Goal: Find specific fact: Find specific fact

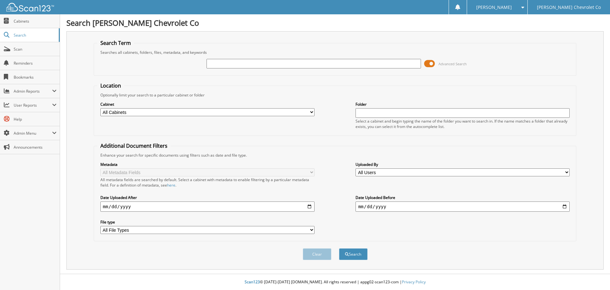
click at [268, 65] on input "text" at bounding box center [314, 64] width 214 height 10
type input "6064215"
click at [339, 248] on button "Search" at bounding box center [353, 254] width 29 height 12
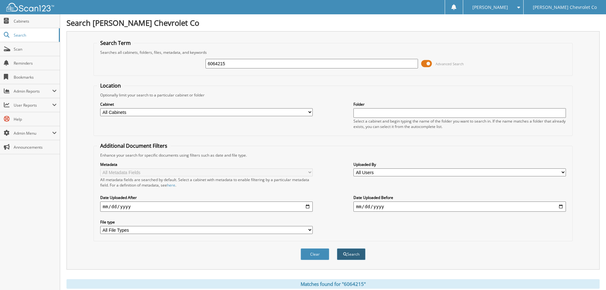
click at [346, 255] on button "Search" at bounding box center [351, 254] width 29 height 12
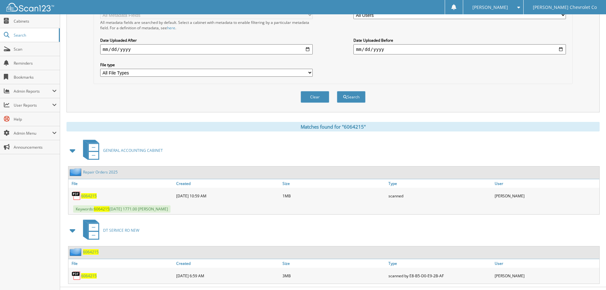
scroll to position [170, 0]
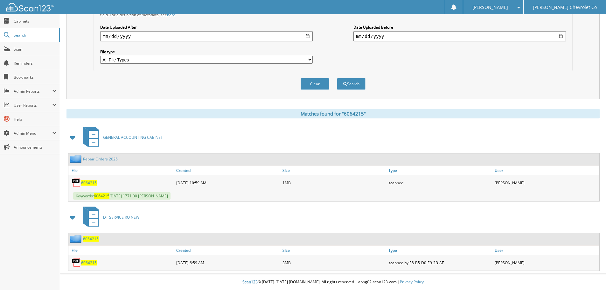
click at [82, 182] on span "6064215" at bounding box center [89, 182] width 16 height 5
click at [449, 72] on div "Clear Search" at bounding box center [332, 84] width 479 height 26
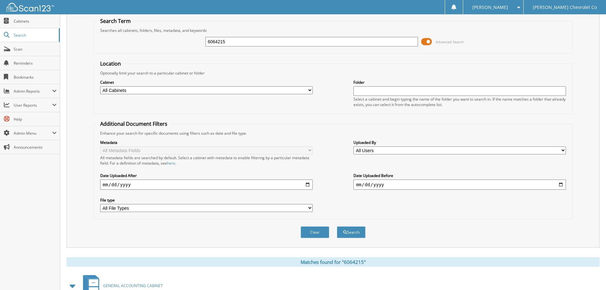
scroll to position [0, 0]
